Goal: Answer question/provide support

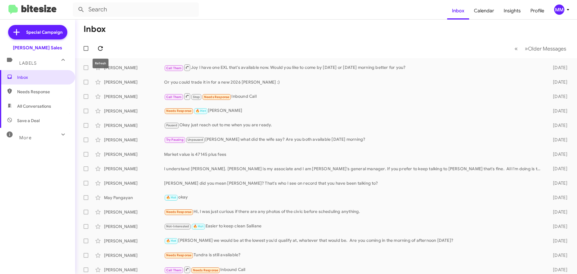
click at [101, 49] on icon at bounding box center [100, 48] width 7 height 7
click at [44, 94] on span "Needs Response" at bounding box center [42, 92] width 51 height 6
type input "in:needs-response"
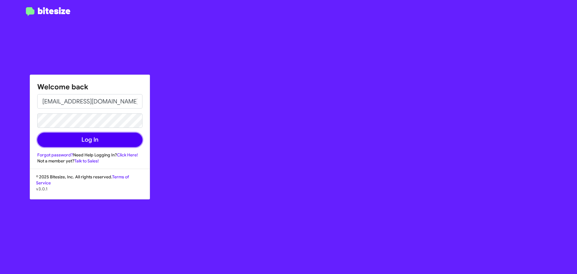
click at [89, 139] on button "Log In" at bounding box center [89, 140] width 105 height 14
